Goal: Navigation & Orientation: Understand site structure

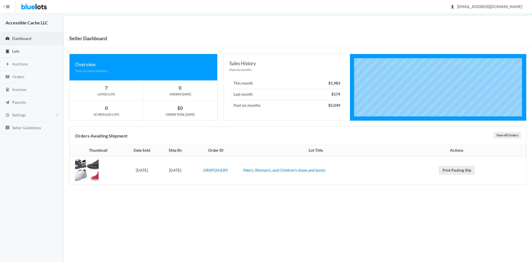
drag, startPoint x: 16, startPoint y: 51, endPoint x: 13, endPoint y: 48, distance: 3.7
click at [16, 51] on span "Lots" at bounding box center [15, 51] width 7 height 5
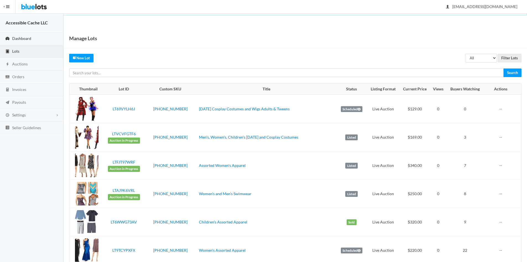
click at [17, 39] on span "Dashboard" at bounding box center [21, 38] width 19 height 5
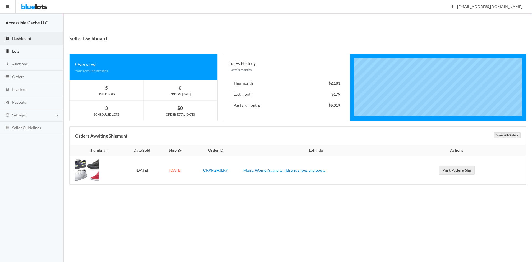
click at [17, 49] on span "Lots" at bounding box center [15, 51] width 7 height 5
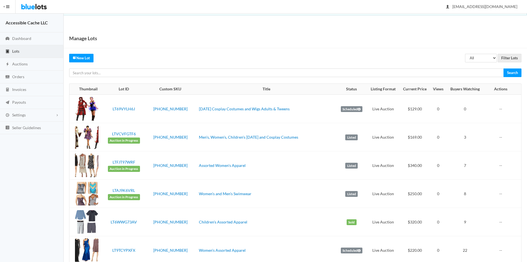
click at [15, 52] on span "Lots" at bounding box center [15, 51] width 7 height 5
click at [20, 37] on span "Dashboard" at bounding box center [21, 38] width 19 height 5
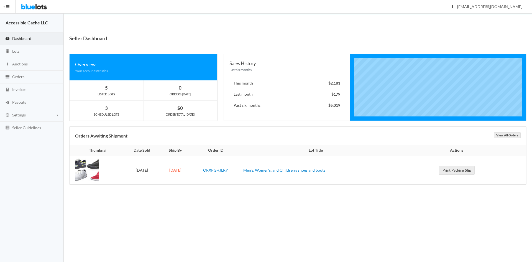
click at [16, 36] on span "Dashboard" at bounding box center [21, 38] width 19 height 5
click at [27, 37] on span "Dashboard" at bounding box center [21, 38] width 19 height 5
click at [16, 49] on span "Lots" at bounding box center [15, 51] width 7 height 5
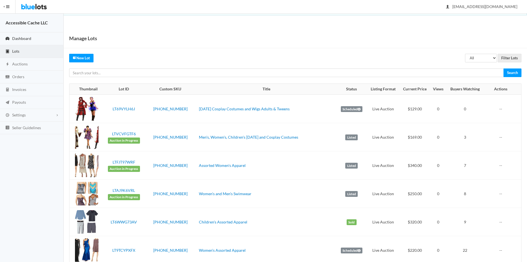
click at [20, 38] on span "Dashboard" at bounding box center [21, 38] width 19 height 5
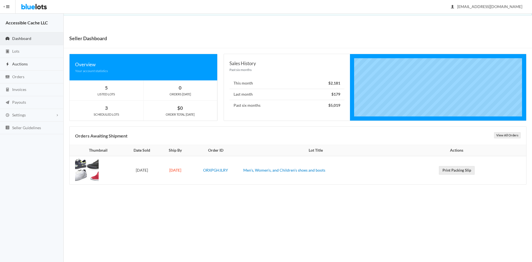
click at [22, 63] on span "Auctions" at bounding box center [20, 63] width 16 height 5
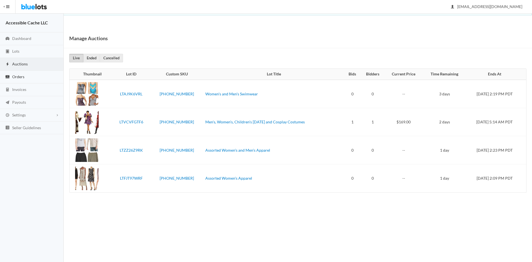
click at [15, 74] on span "Orders" at bounding box center [18, 76] width 12 height 5
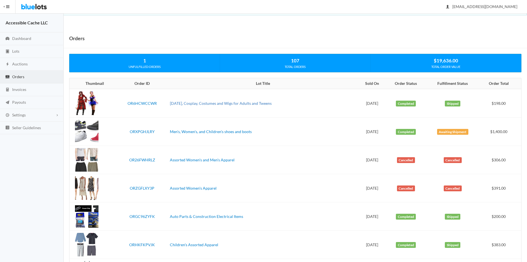
click at [231, 103] on link "[DATE], Cosplay, Costumes and Wigs for Adults and Tweens" at bounding box center [221, 103] width 102 height 5
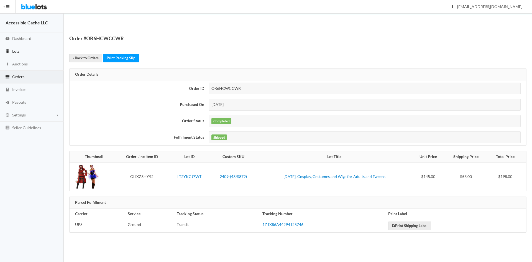
click at [16, 50] on span "Lots" at bounding box center [15, 51] width 7 height 5
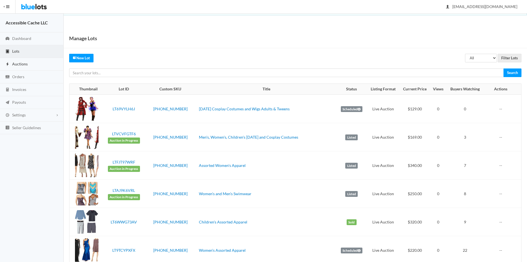
click at [18, 62] on span "Auctions" at bounding box center [20, 63] width 16 height 5
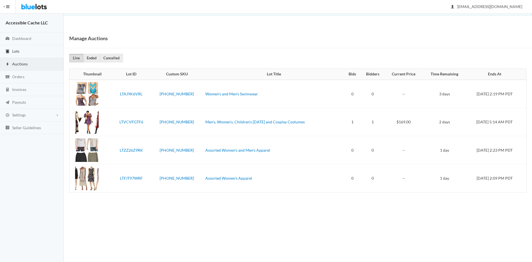
click at [12, 50] on span "Lots" at bounding box center [15, 51] width 7 height 5
